Goal: Task Accomplishment & Management: Use online tool/utility

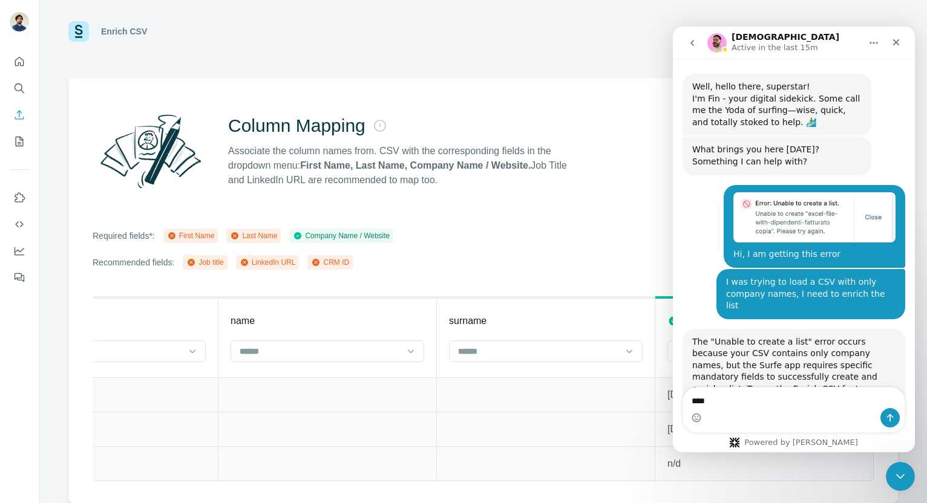
scroll to position [2067, 0]
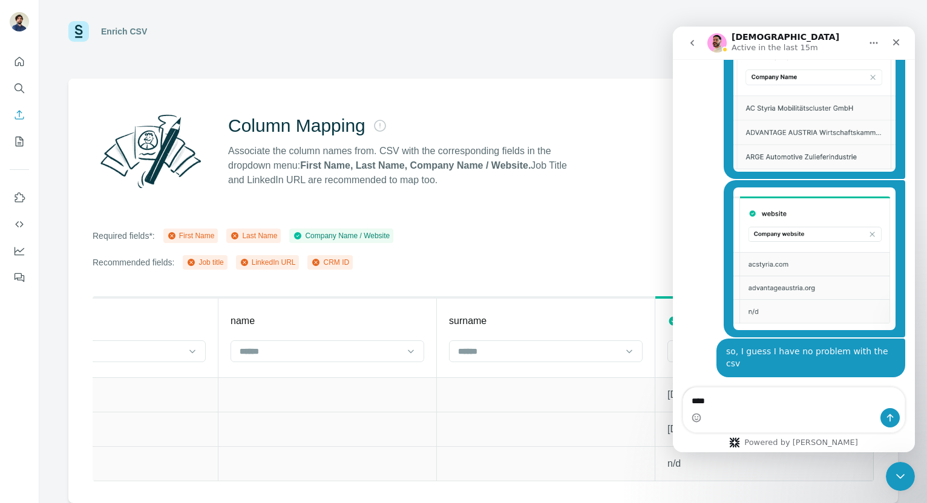
click at [717, 403] on textarea "***" at bounding box center [793, 398] width 221 height 21
type textarea "*"
click at [29, 143] on div at bounding box center [19, 166] width 39 height 245
click at [17, 143] on icon "My lists" at bounding box center [19, 141] width 12 height 12
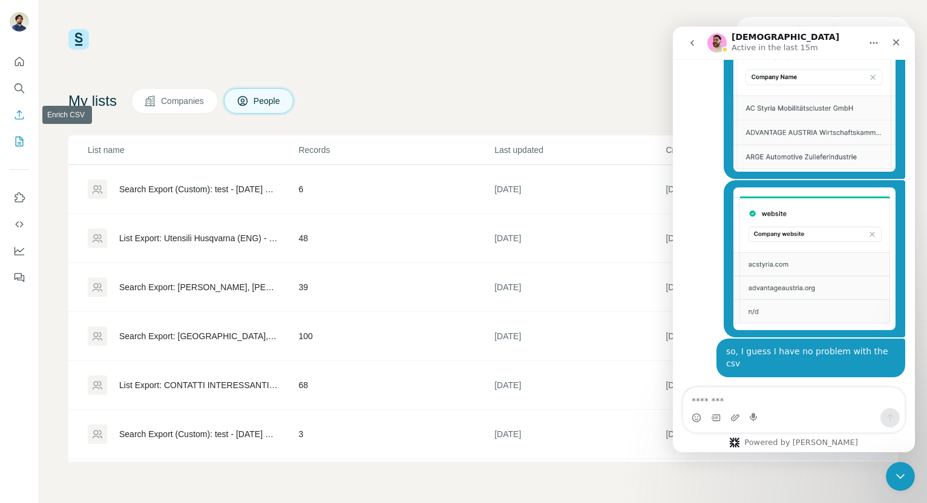
click at [19, 117] on icon "Enrich CSV" at bounding box center [19, 115] width 12 height 12
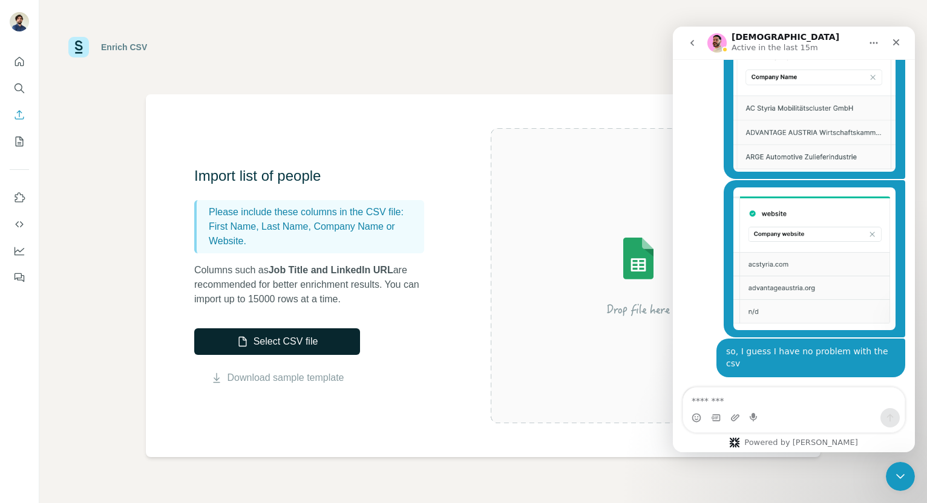
click at [286, 340] on button "Select CSV file" at bounding box center [277, 341] width 166 height 27
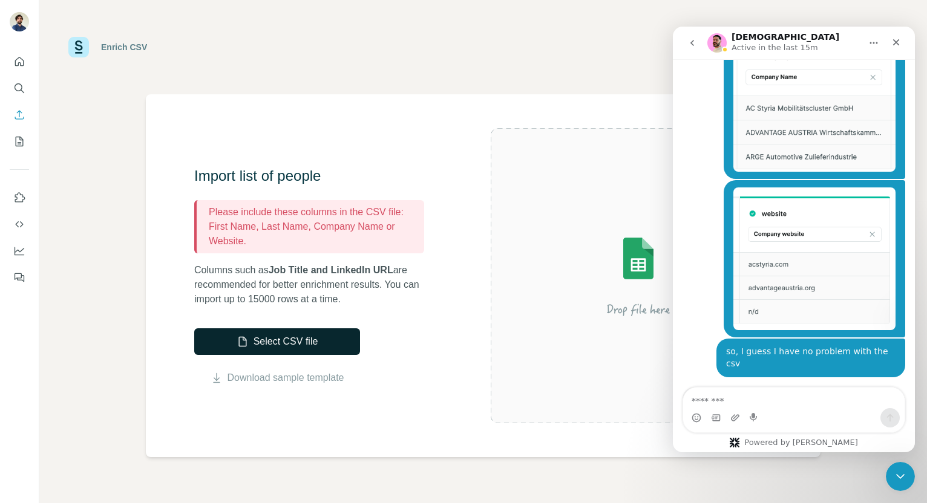
click at [292, 342] on button "Select CSV file" at bounding box center [277, 341] width 166 height 27
click at [459, 385] on div "Import list of people Please include these columns in the CSV file: First Name,…" at bounding box center [483, 275] width 674 height 363
click at [19, 139] on icon "My lists" at bounding box center [21, 141] width 6 height 8
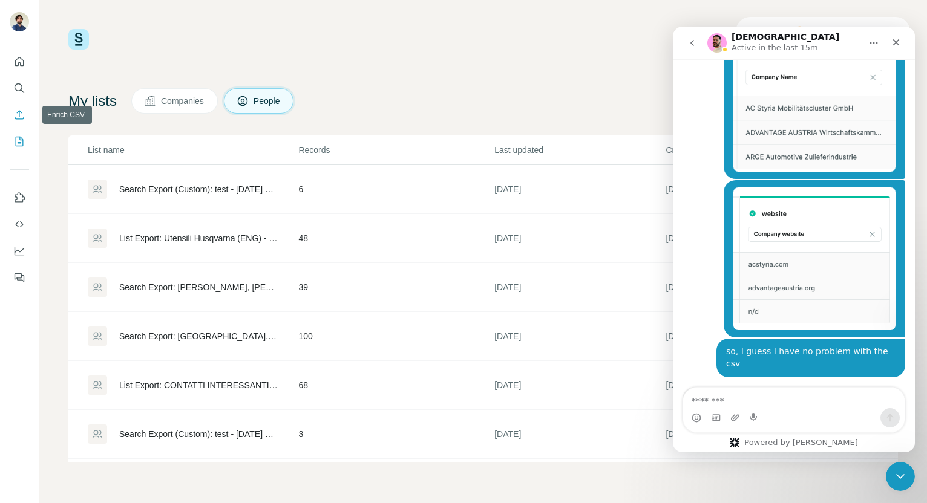
click at [19, 113] on icon "Enrich CSV" at bounding box center [19, 114] width 9 height 9
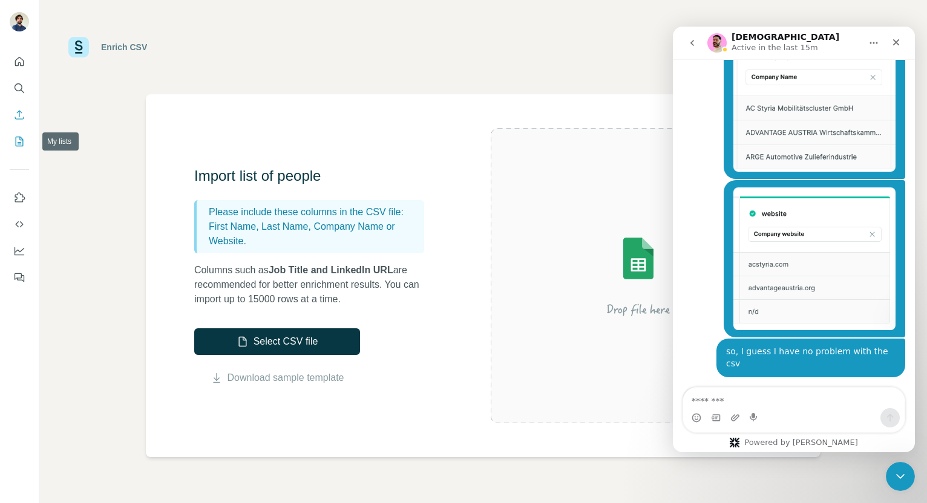
click at [19, 143] on icon "My lists" at bounding box center [19, 141] width 12 height 12
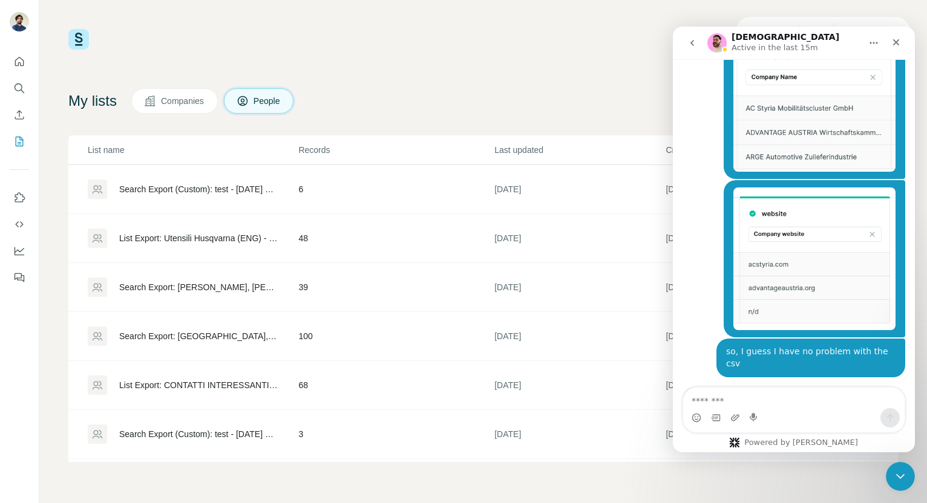
click at [156, 103] on icon at bounding box center [150, 101] width 12 height 12
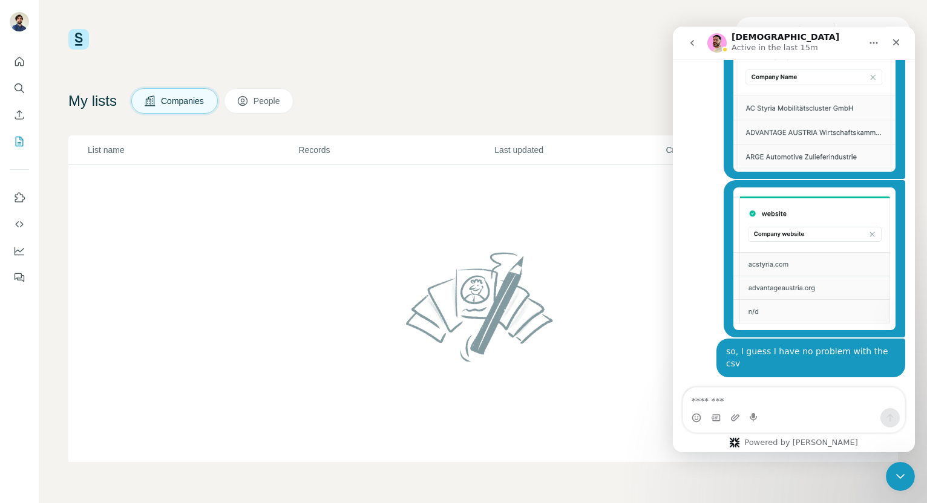
click at [181, 103] on span "Companies" at bounding box center [183, 101] width 44 height 12
click at [13, 114] on icon "Enrich CSV" at bounding box center [19, 115] width 12 height 12
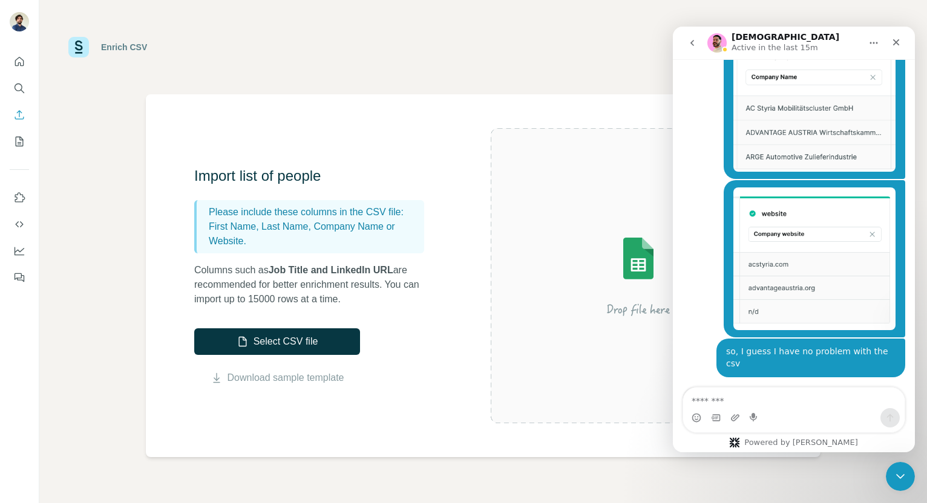
click at [119, 51] on div "Enrich CSV" at bounding box center [124, 47] width 46 height 12
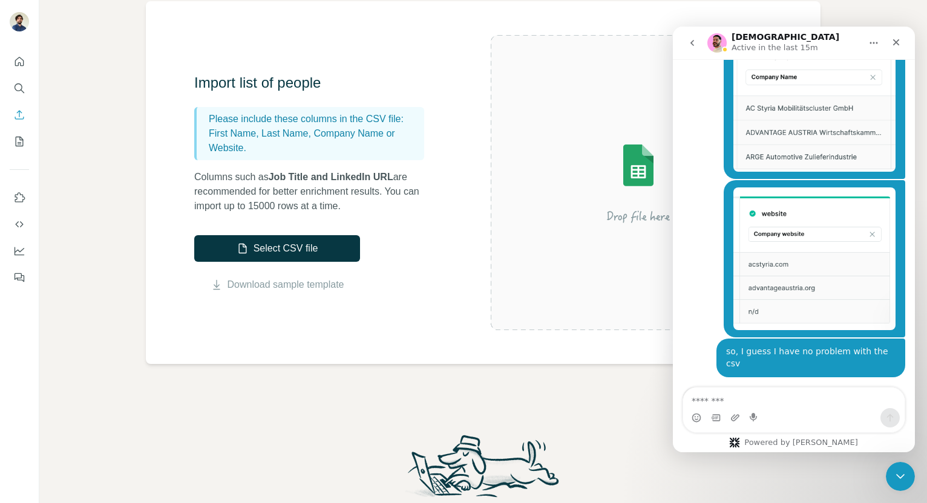
scroll to position [101, 0]
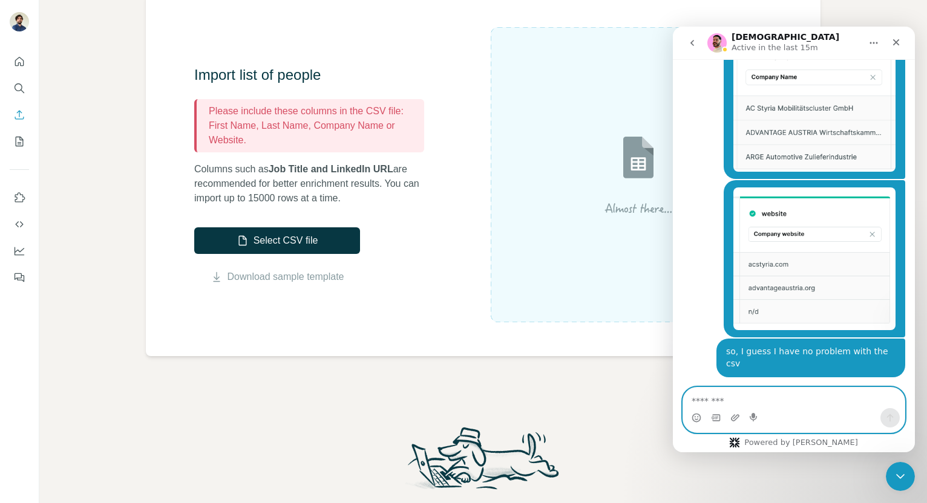
click at [730, 397] on textarea "Message…" at bounding box center [793, 398] width 221 height 21
type textarea "**********"
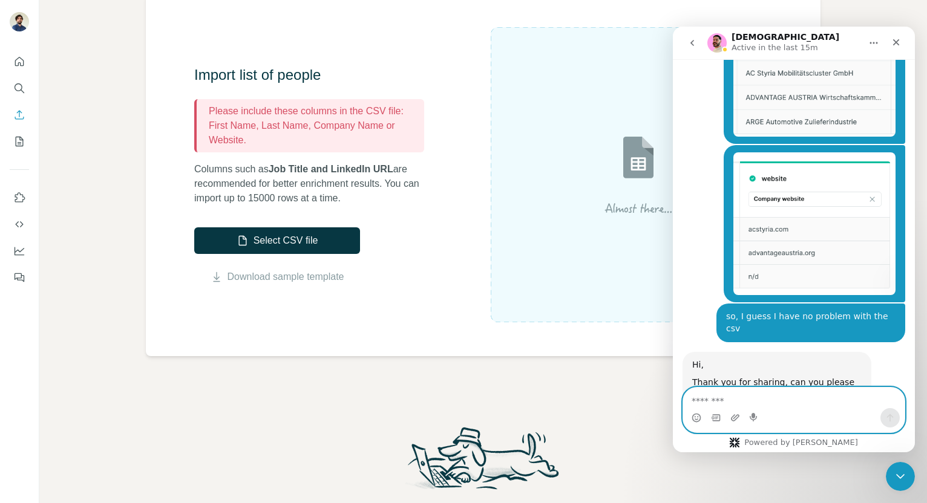
scroll to position [2103, 0]
type textarea "*"
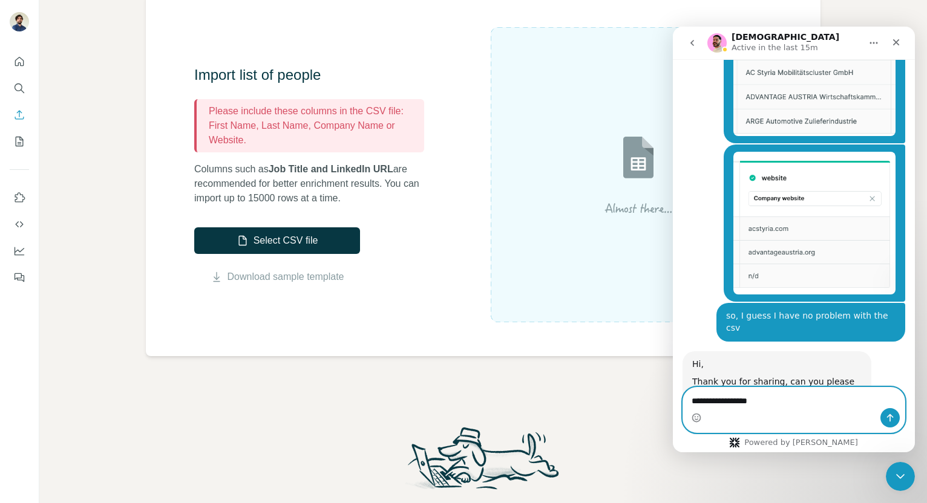
type textarea "**********"
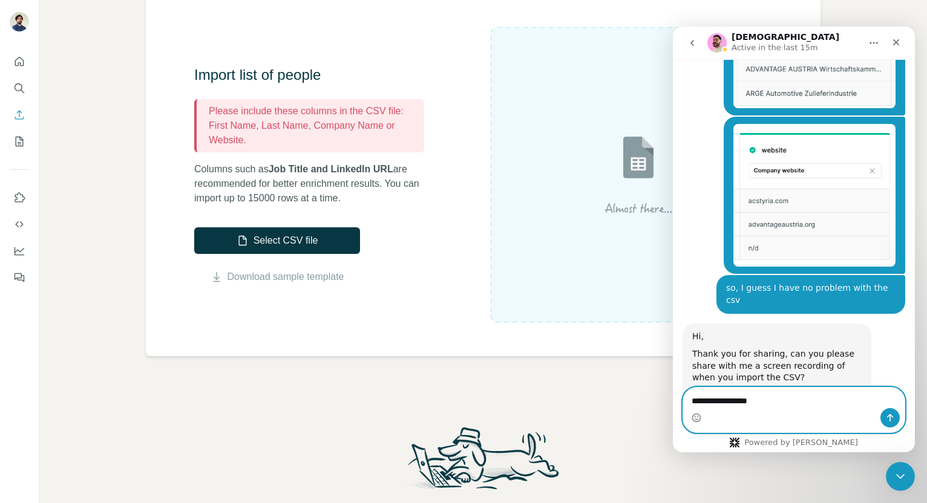
type textarea "**********"
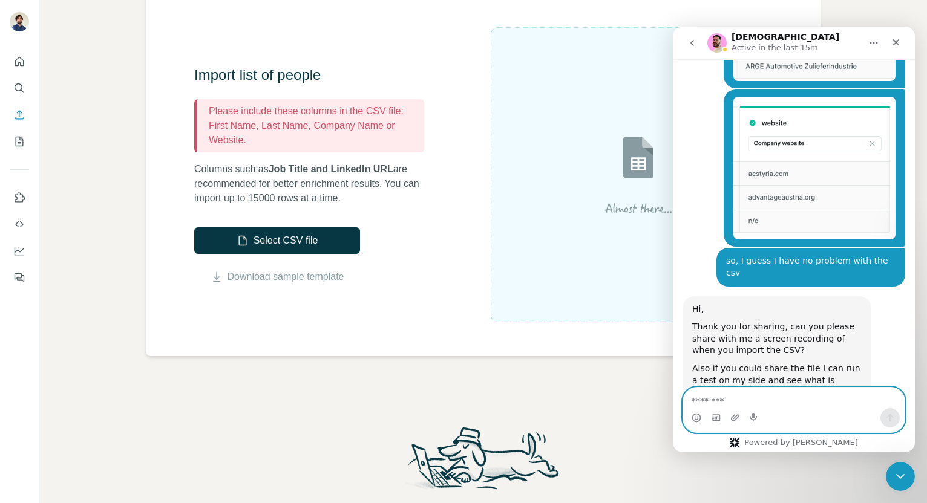
scroll to position [2187, 0]
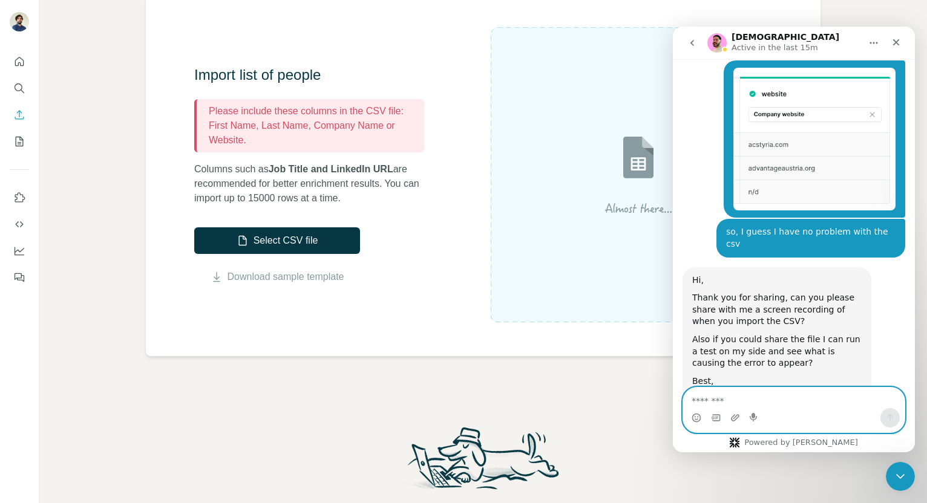
click at [765, 400] on textarea "Message…" at bounding box center [793, 398] width 221 height 21
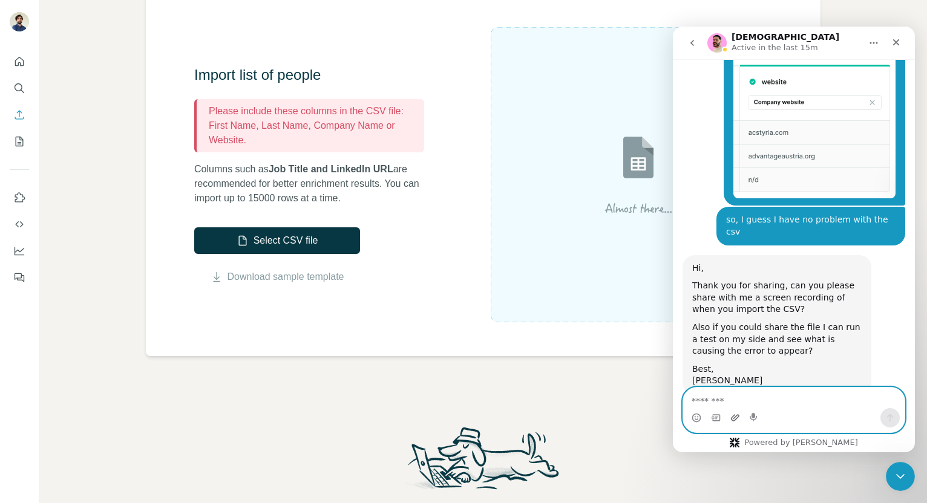
click at [733, 419] on icon "Upload attachment" at bounding box center [735, 417] width 8 height 7
click at [722, 402] on textarea "Message…" at bounding box center [793, 398] width 221 height 21
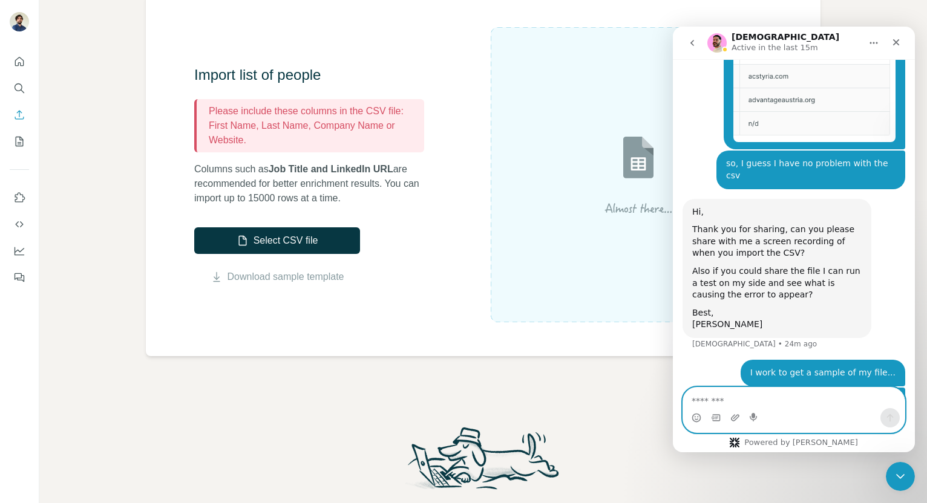
scroll to position [2283, 0]
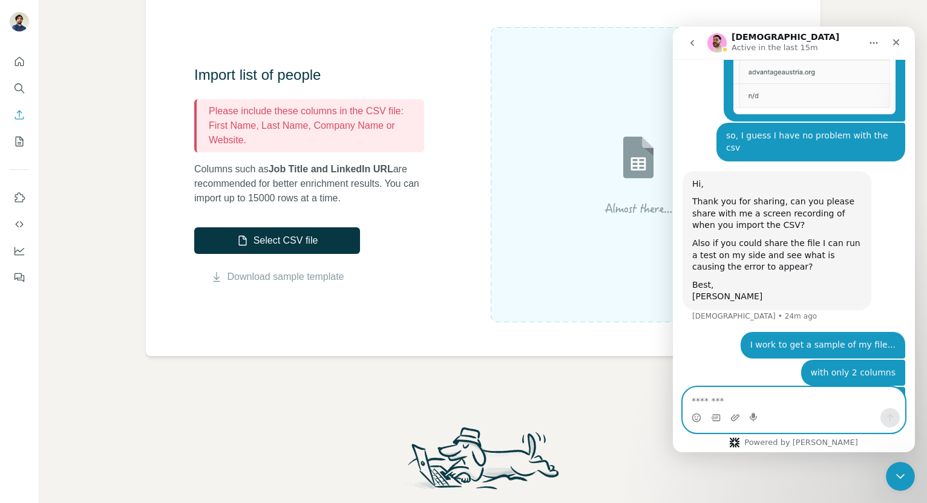
click at [715, 400] on textarea "Message…" at bounding box center [793, 398] width 221 height 21
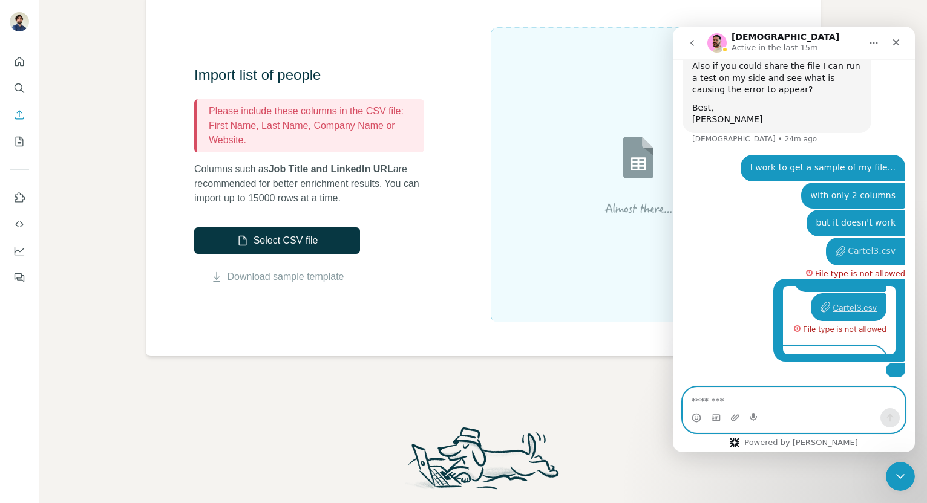
scroll to position [2461, 0]
click at [364, 411] on div "Enrich CSV Import list of people Please include these columns in the CSV file: …" at bounding box center [482, 251] width 887 height 503
click at [710, 399] on textarea "Message…" at bounding box center [793, 398] width 221 height 21
type textarea "*"
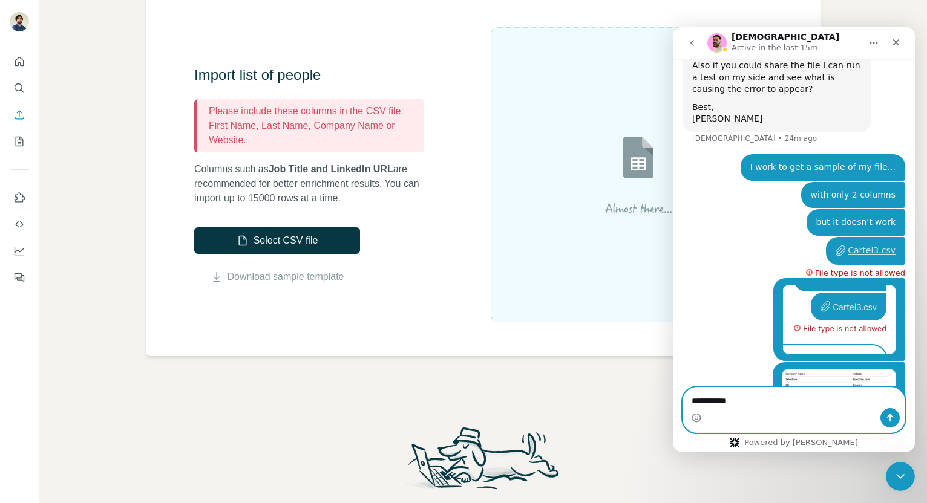
type textarea "**********"
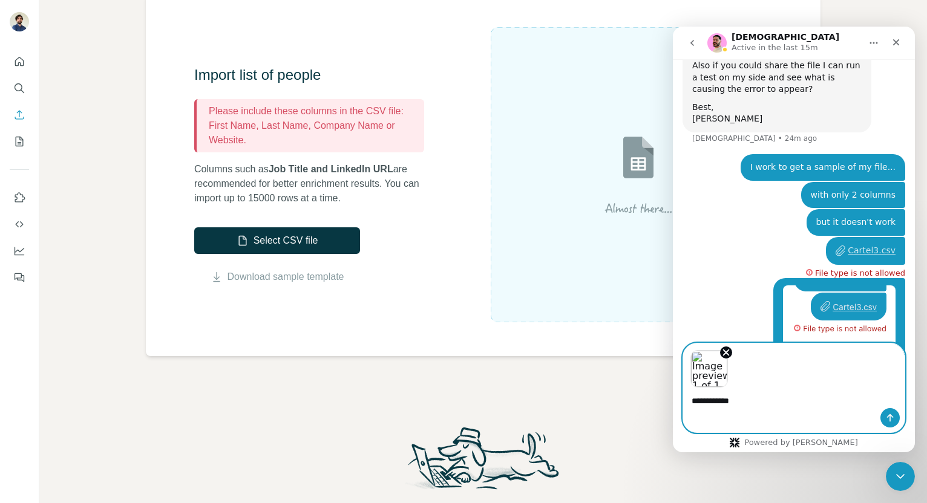
scroll to position [2505, 0]
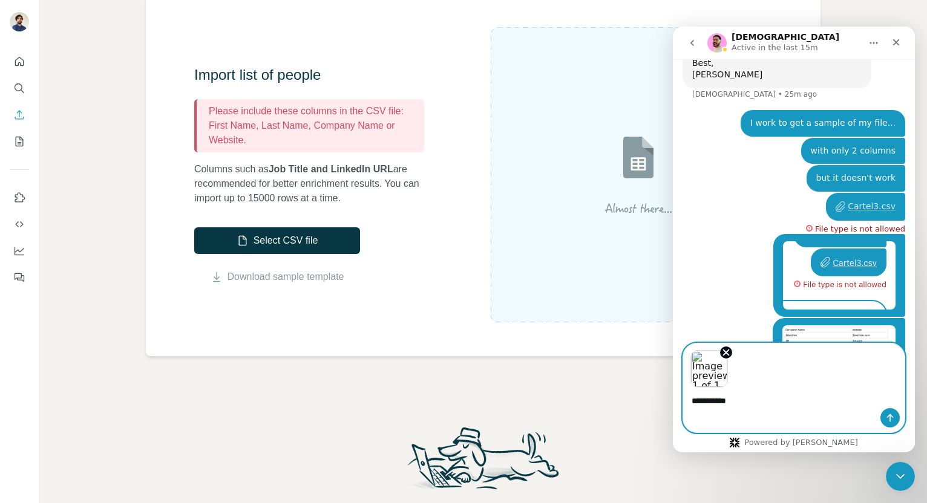
type textarea "**********"
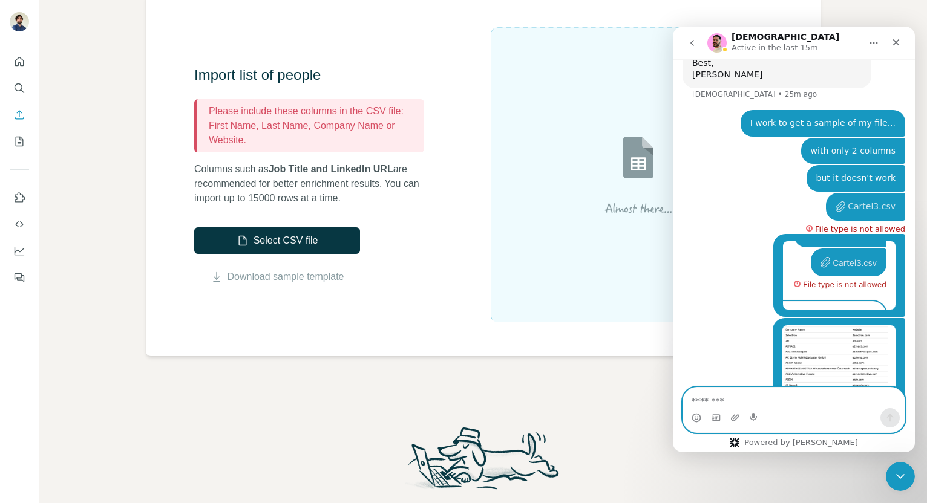
scroll to position [2576, 0]
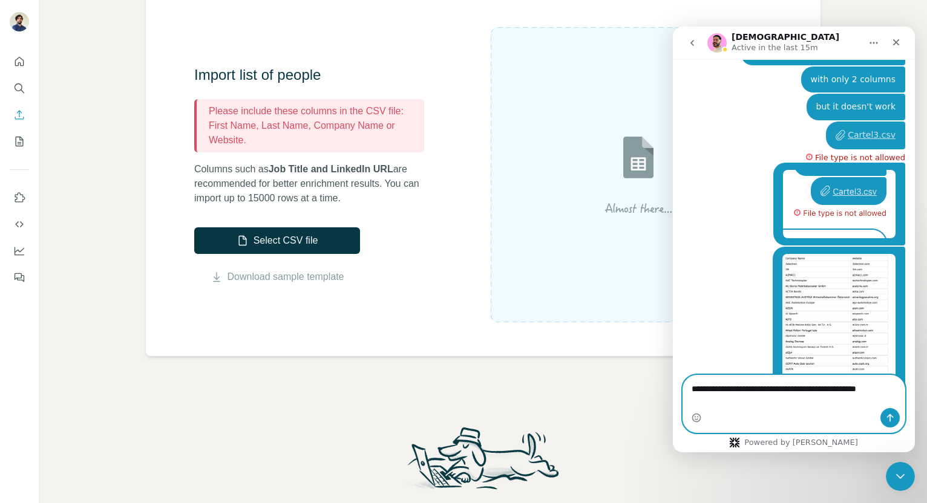
type textarea "**********"
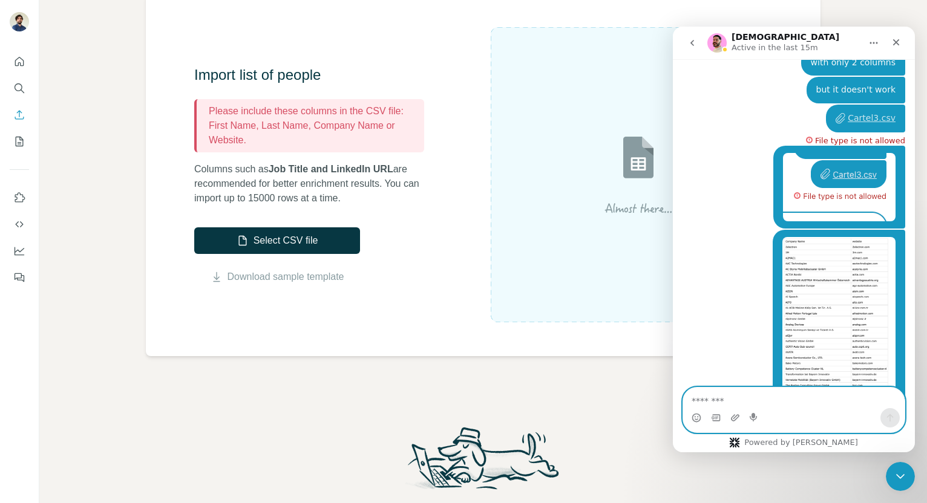
scroll to position [2616, 0]
